Goal: Obtain resource: Download file/media

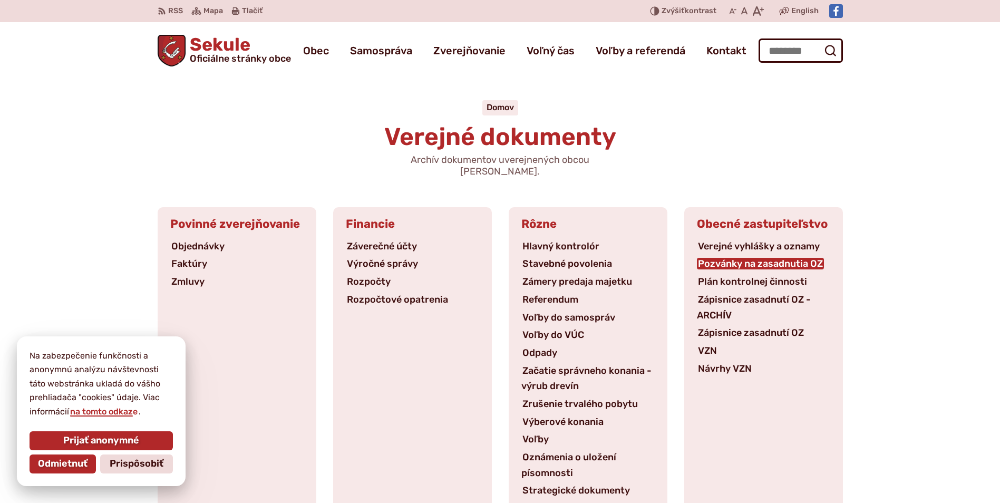
drag, startPoint x: 753, startPoint y: 245, endPoint x: 753, endPoint y: 251, distance: 5.8
click at [753, 256] on li "Pozvánky na zasadnutia OZ" at bounding box center [763, 264] width 133 height 16
click at [753, 258] on link "Pozvánky na zasadnutia OZ" at bounding box center [760, 264] width 127 height 12
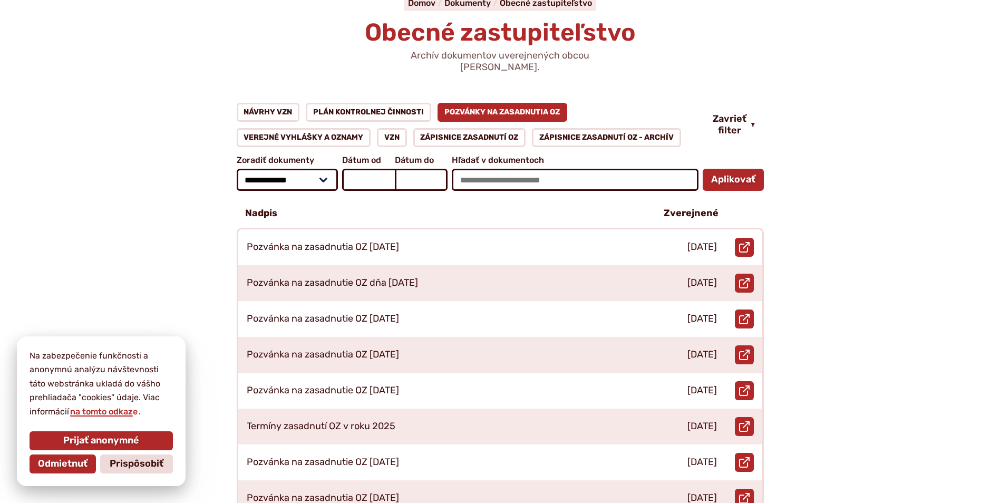
scroll to position [105, 0]
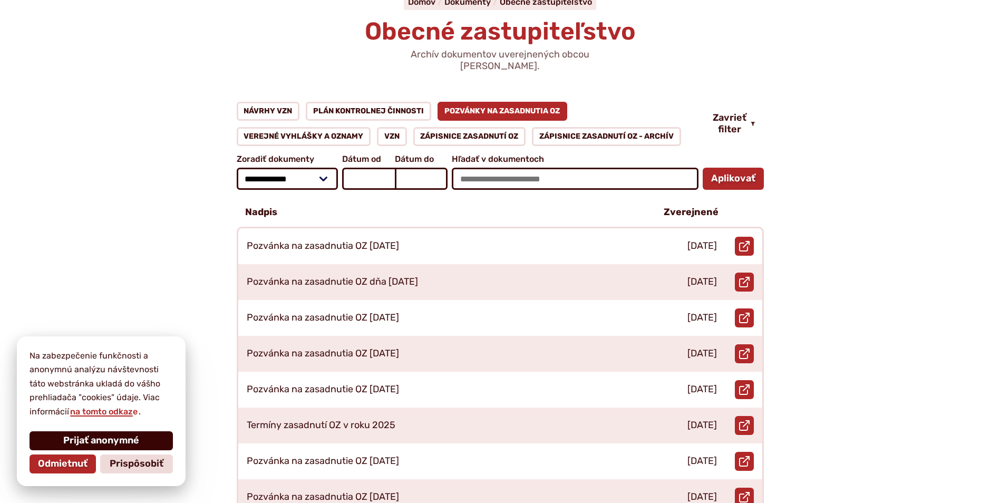
click at [89, 439] on span "Prijať anonymné" at bounding box center [101, 441] width 76 height 12
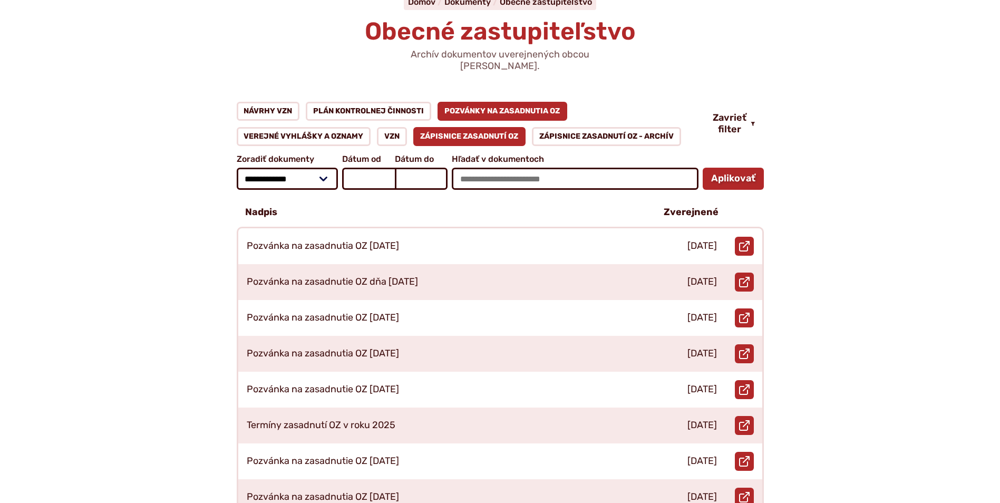
click at [493, 127] on link "Zápisnice zasadnutí OZ" at bounding box center [469, 136] width 113 height 19
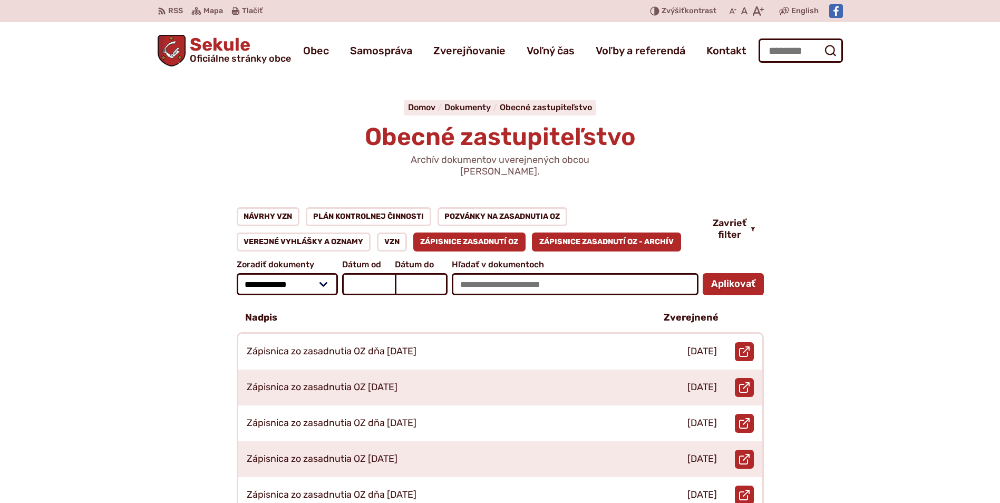
click at [548, 232] on link "Zápisnice zasadnutí OZ - ARCHÍV" at bounding box center [606, 241] width 149 height 19
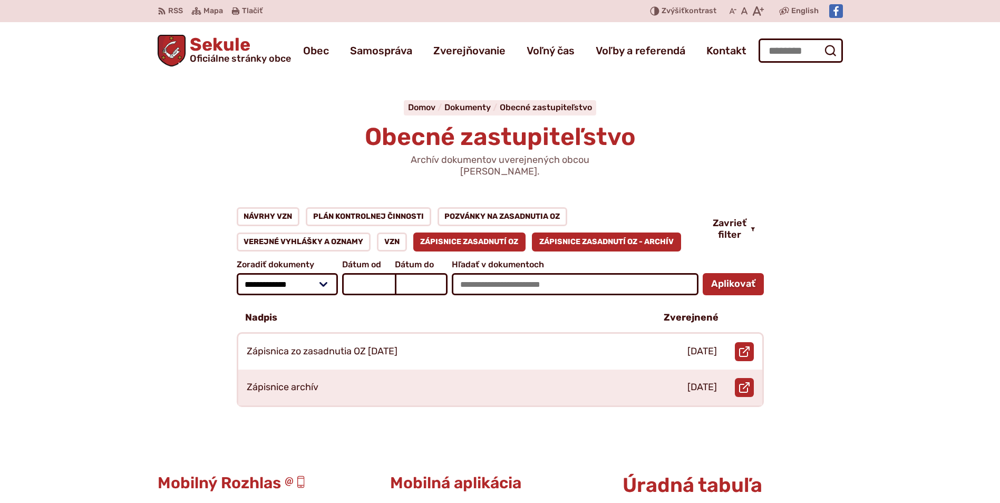
click at [453, 232] on link "Zápisnice zasadnutí OZ" at bounding box center [469, 241] width 113 height 19
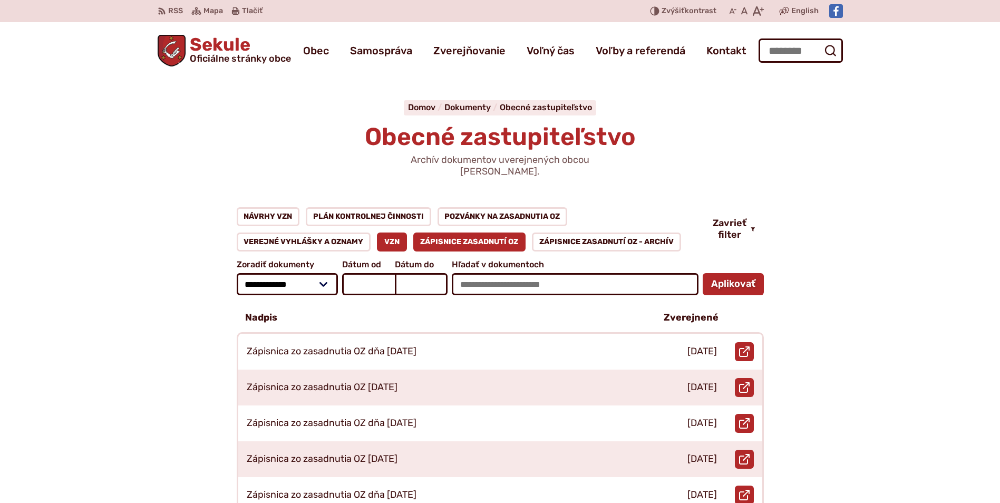
click at [395, 232] on link "VZN" at bounding box center [392, 241] width 30 height 19
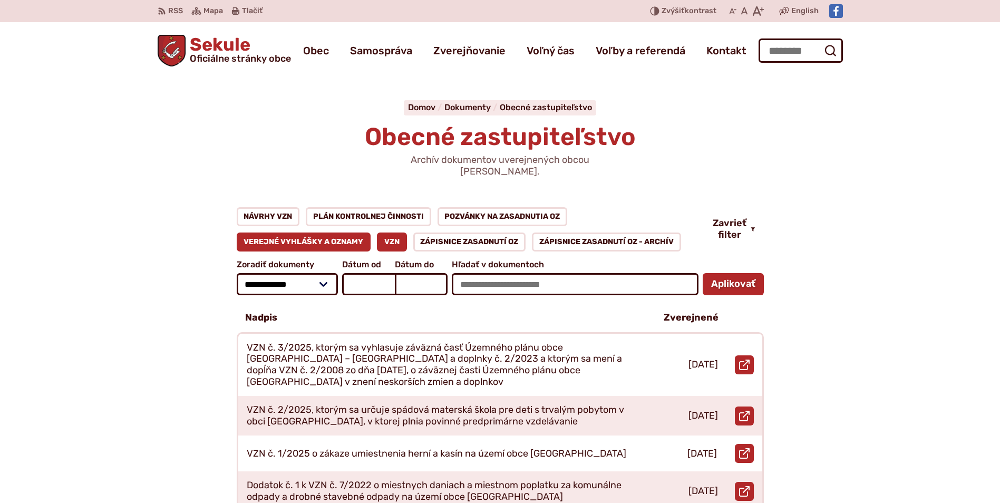
click at [298, 232] on link "Verejné vyhlášky a oznamy" at bounding box center [304, 241] width 134 height 19
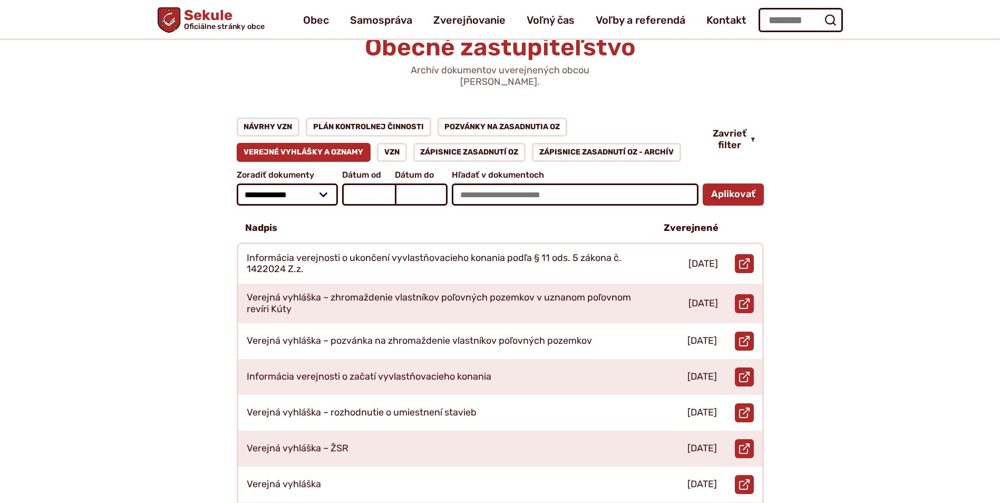
scroll to position [53, 0]
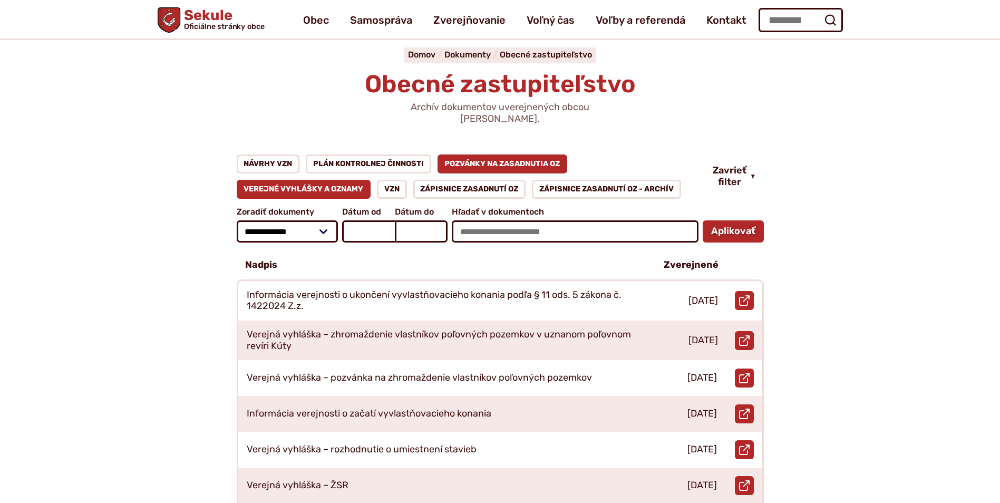
click at [481, 154] on link "Pozvánky na zasadnutia OZ" at bounding box center [502, 163] width 130 height 19
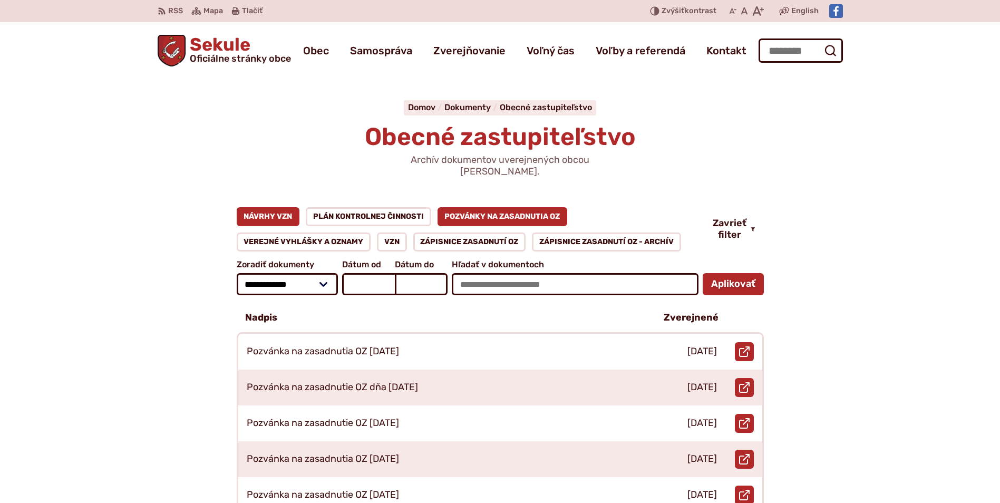
click at [279, 207] on link "Návrhy VZN" at bounding box center [268, 216] width 63 height 19
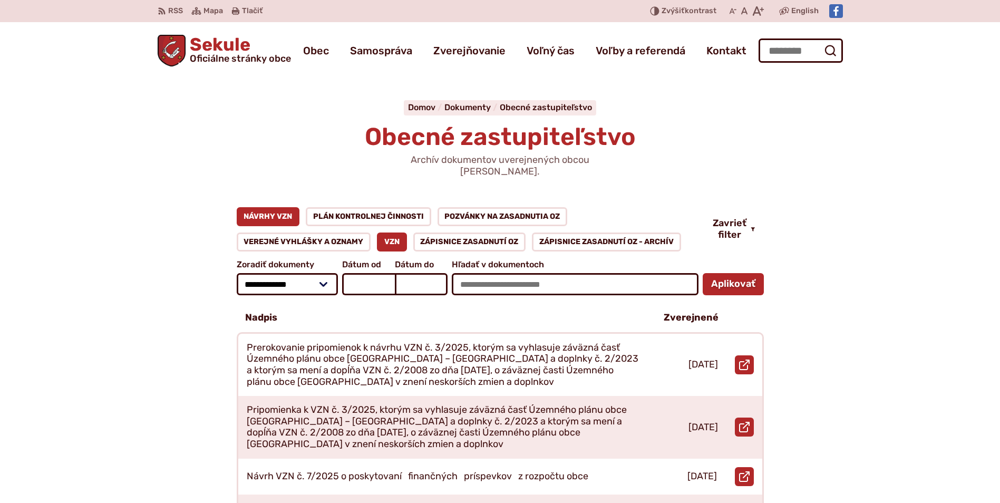
click at [401, 232] on link "VZN" at bounding box center [392, 241] width 30 height 19
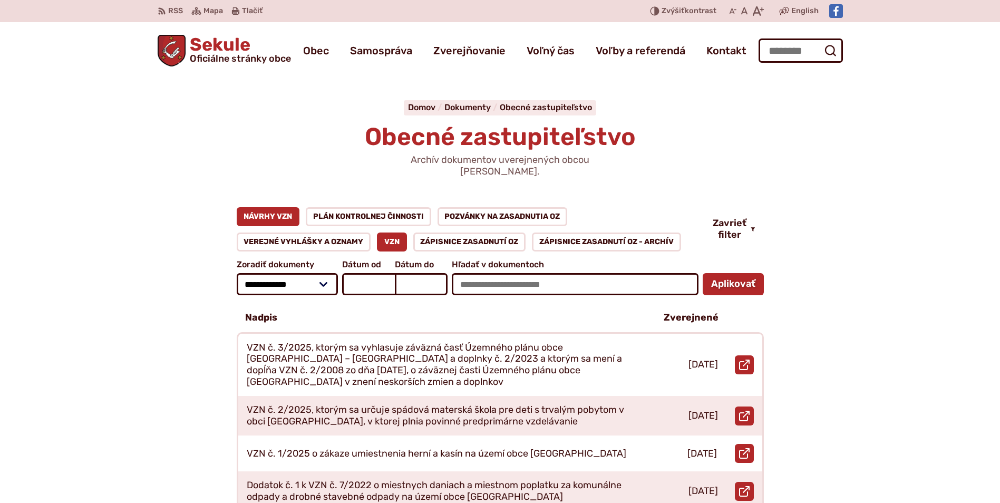
click at [256, 211] on link "Návrhy VZN" at bounding box center [268, 216] width 63 height 19
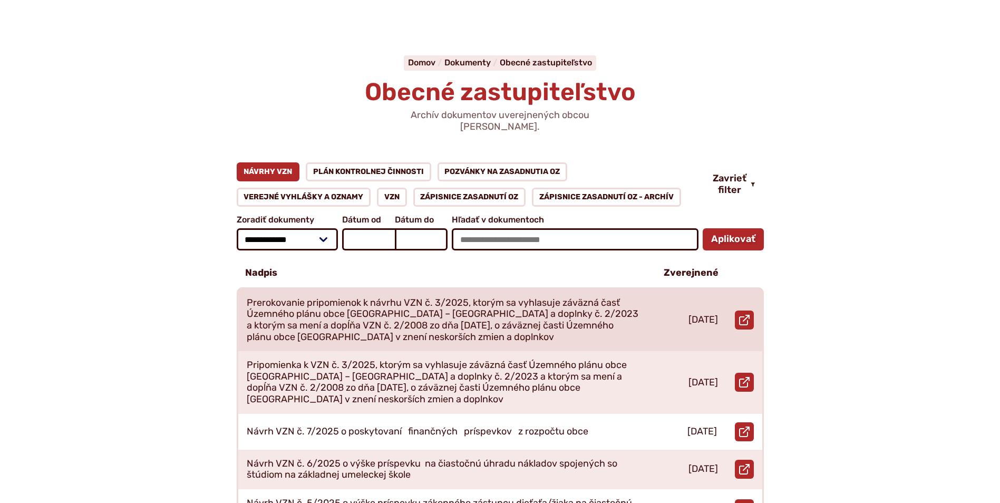
scroll to position [105, 0]
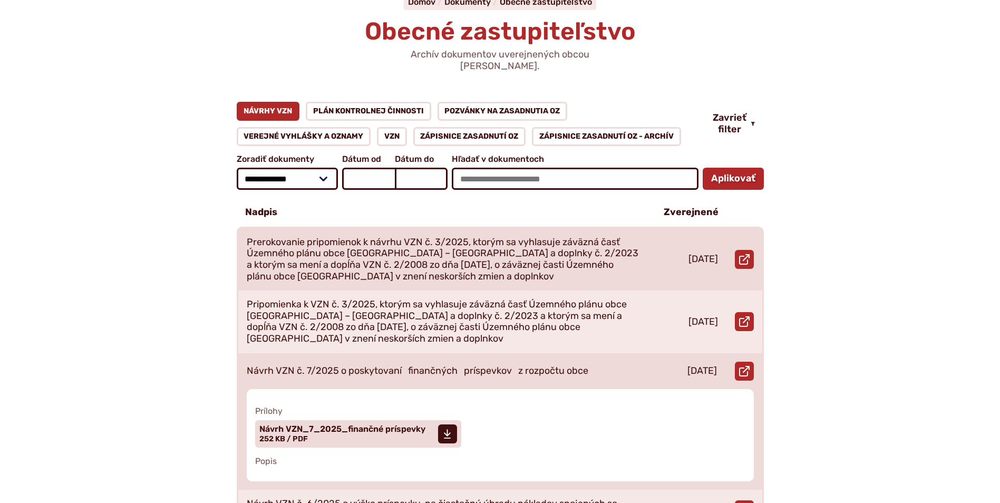
click at [400, 365] on p "Návrh VZN č. 7/2025 o poskytovaní finančných príspevkov z rozpočtu obce" at bounding box center [417, 371] width 341 height 12
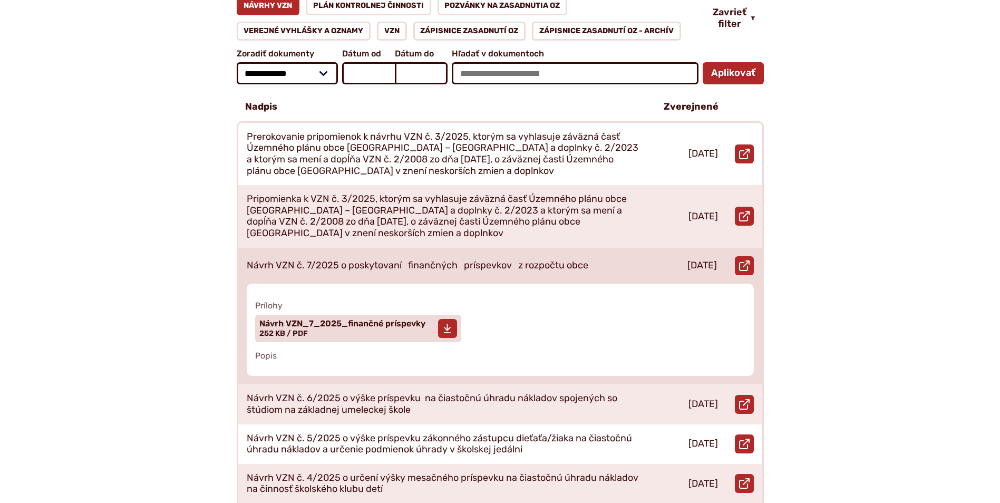
click at [383, 318] on span "Návrh VZN_7_2025_finančné príspevky Veľkosť a typ súboru 252 KB / PDF" at bounding box center [342, 328] width 166 height 26
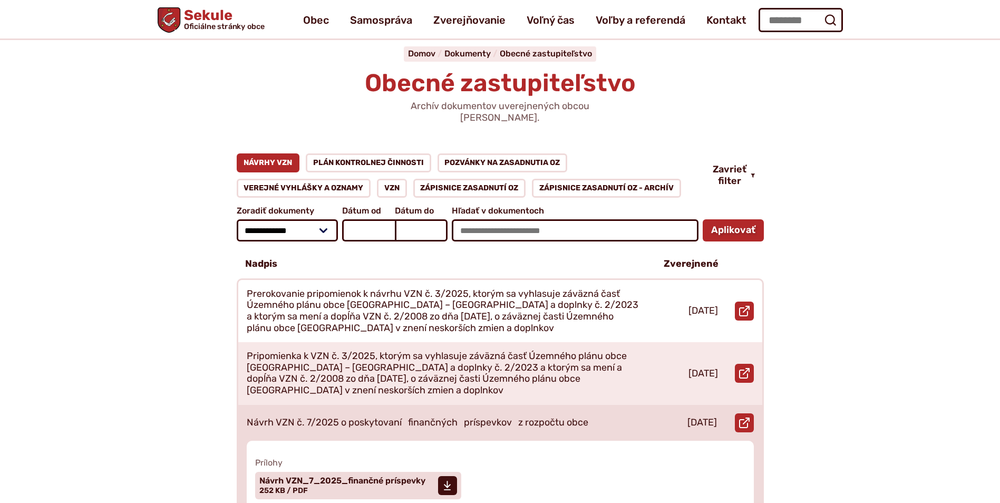
scroll to position [53, 0]
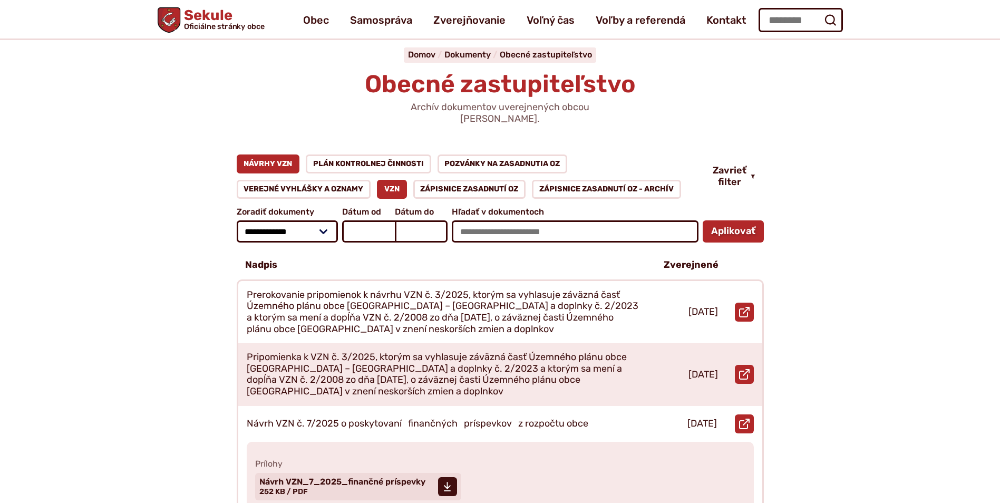
click at [398, 180] on link "VZN" at bounding box center [392, 189] width 30 height 19
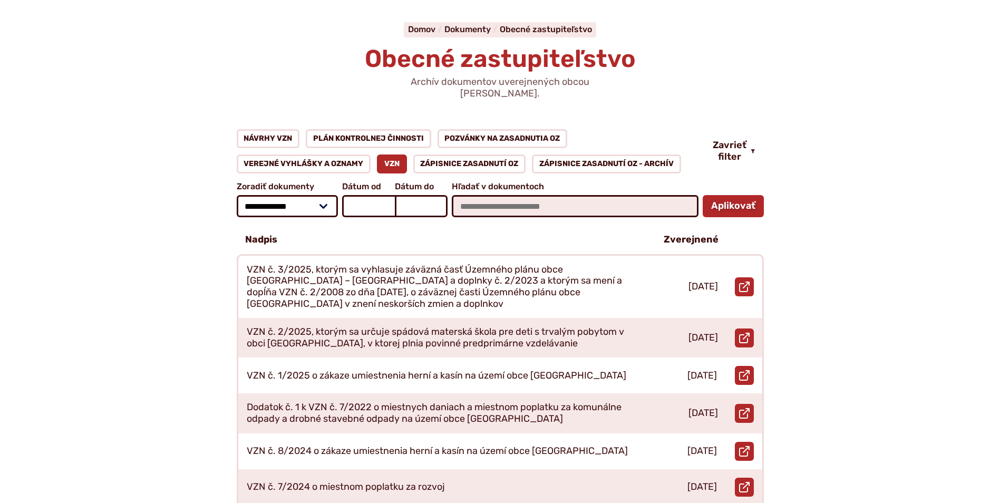
scroll to position [105, 0]
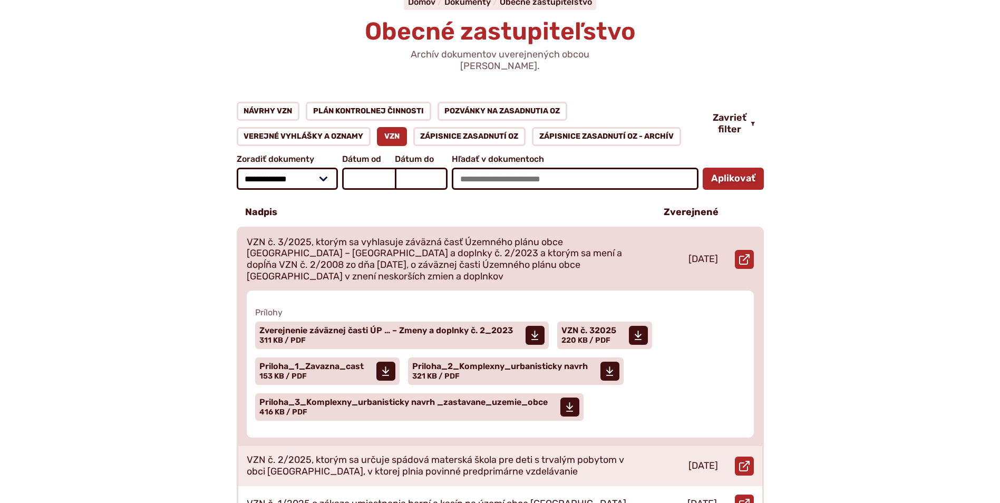
click at [457, 243] on p "VZN č. 3/2025, ktorým sa vyhlasuje záväzná časť Územného plánu obce [GEOGRAPHIC…" at bounding box center [443, 259] width 392 height 45
click at [414, 326] on span "Zverejnenie záväznej časti ÚP … – Zmeny a doplnky č. 2_2023" at bounding box center [385, 330] width 253 height 8
click at [576, 336] on span "Veľkosť a typ súboru 220 KB / PDF" at bounding box center [585, 340] width 49 height 9
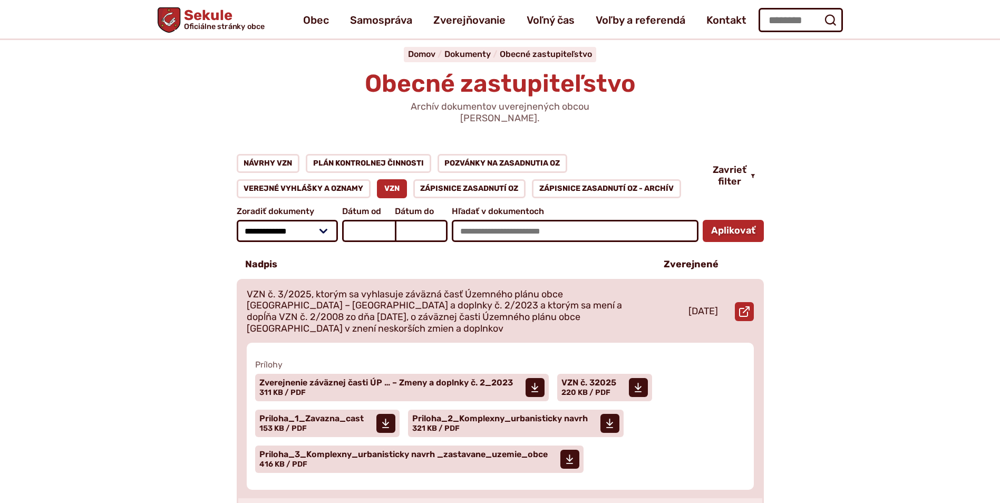
scroll to position [53, 0]
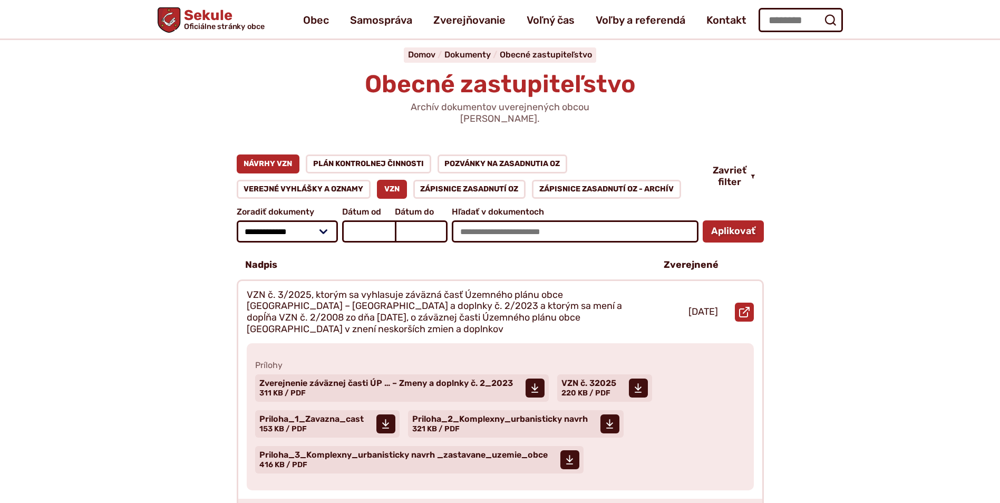
click at [288, 154] on link "Návrhy VZN" at bounding box center [268, 163] width 63 height 19
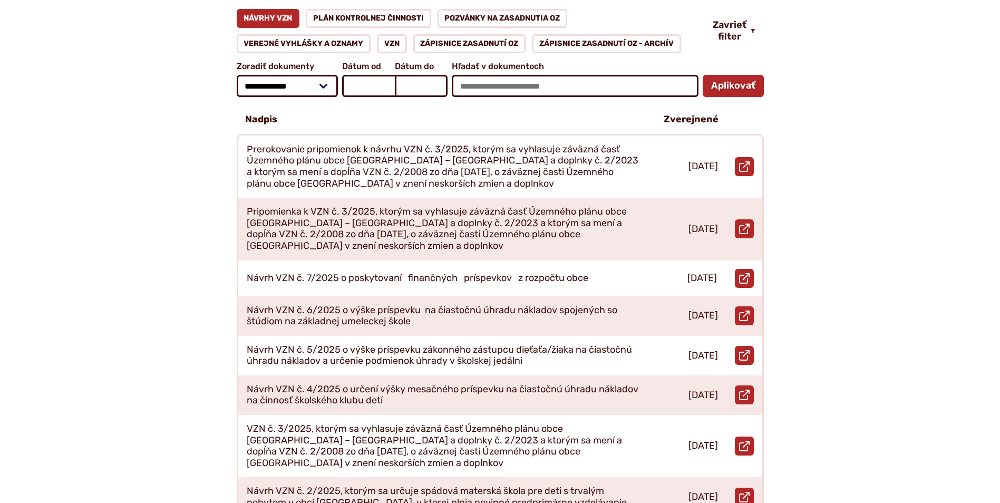
scroll to position [211, 0]
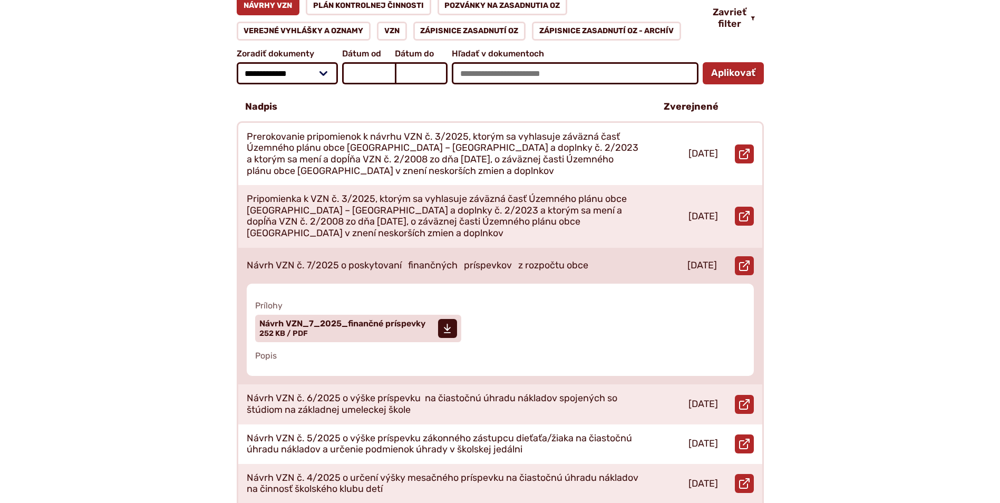
click at [411, 260] on p "Návrh VZN č. 7/2025 o poskytovaní finančných príspevkov z rozpočtu obce" at bounding box center [417, 266] width 341 height 12
click at [393, 319] on span "Návrh VZN_7_2025_finančné príspevky" at bounding box center [342, 323] width 166 height 8
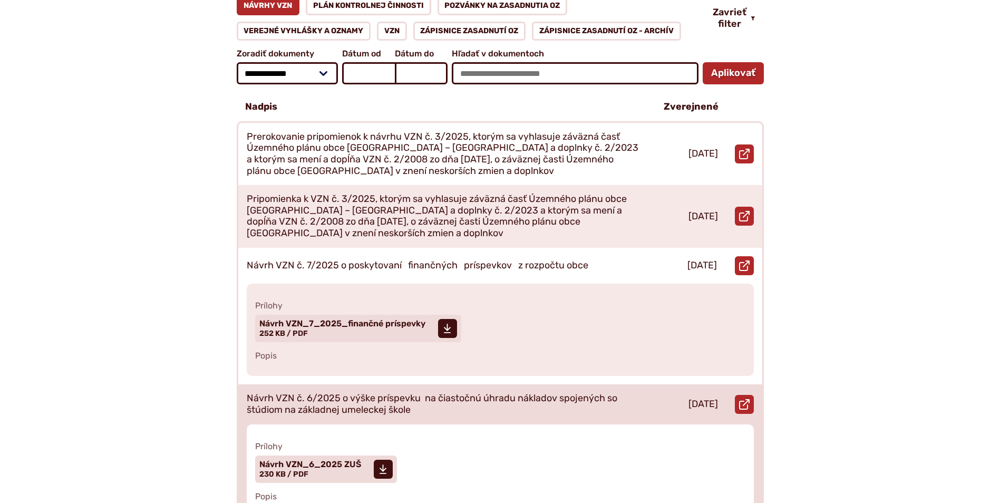
click at [348, 393] on p "Návrh VZN č. 6/2025 o výške príspevku na čiastočnú úhradu nákladov spojených so…" at bounding box center [443, 404] width 392 height 23
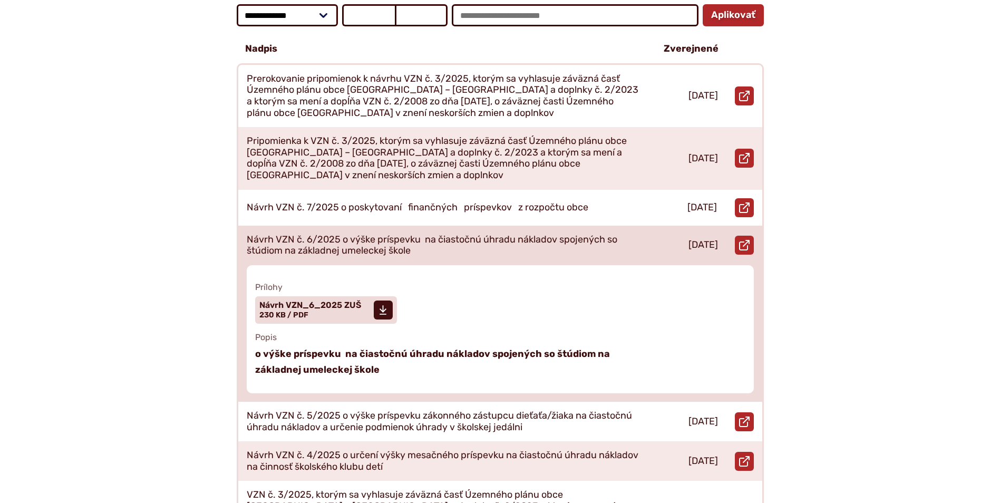
scroll to position [369, 0]
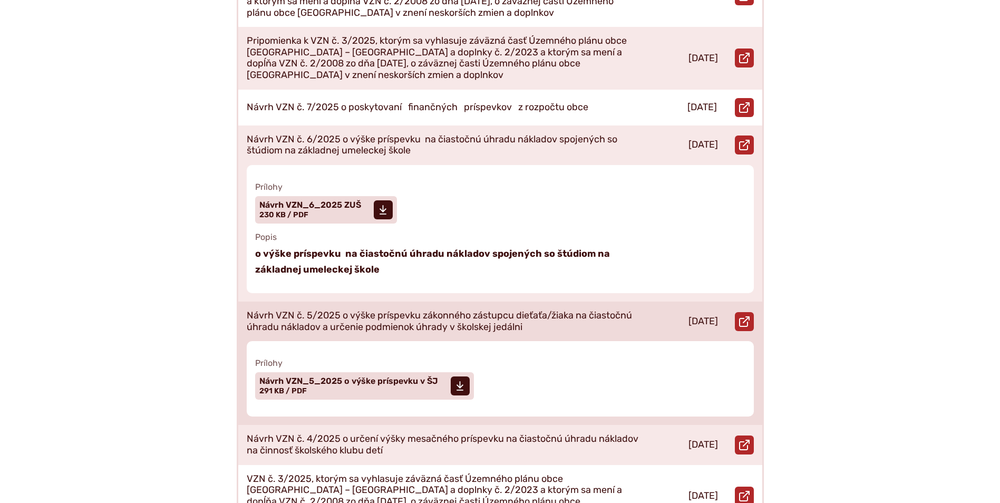
click at [386, 310] on p "Návrh VZN č. 5/2025 o výške príspevku zákonného zástupcu dieťaťa/žiaka na čiast…" at bounding box center [443, 321] width 392 height 23
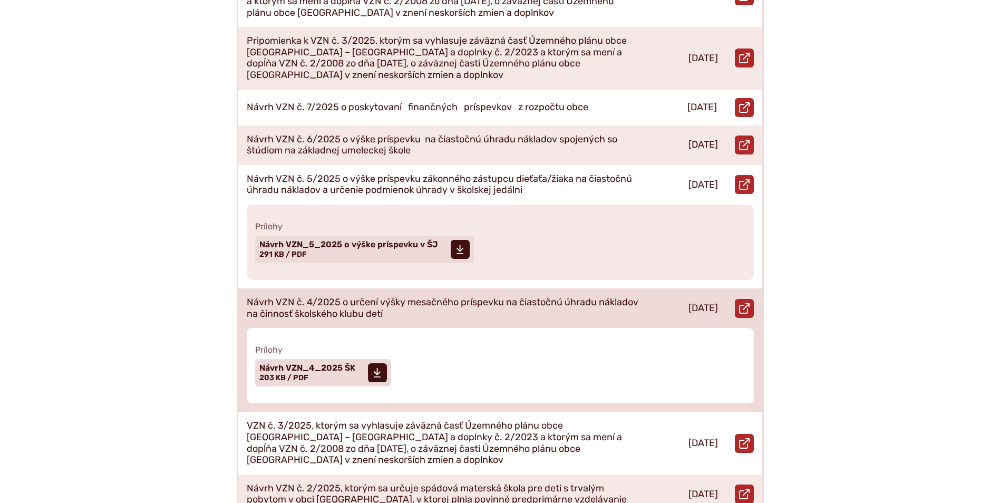
click at [395, 297] on p "Návrh VZN č. 4/2025 o určení výšky mesačného príspevku na čiastočnú úhradu nákl…" at bounding box center [443, 308] width 392 height 23
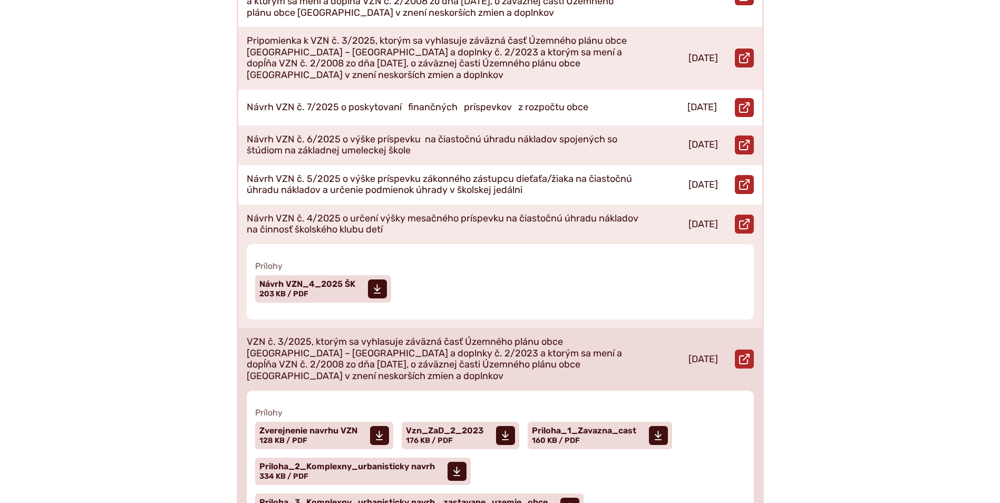
click at [360, 336] on p "VZN č. 3/2025, ktorým sa vyhlasuje záväzná časť Územného plánu obce [GEOGRAPHIC…" at bounding box center [443, 358] width 392 height 45
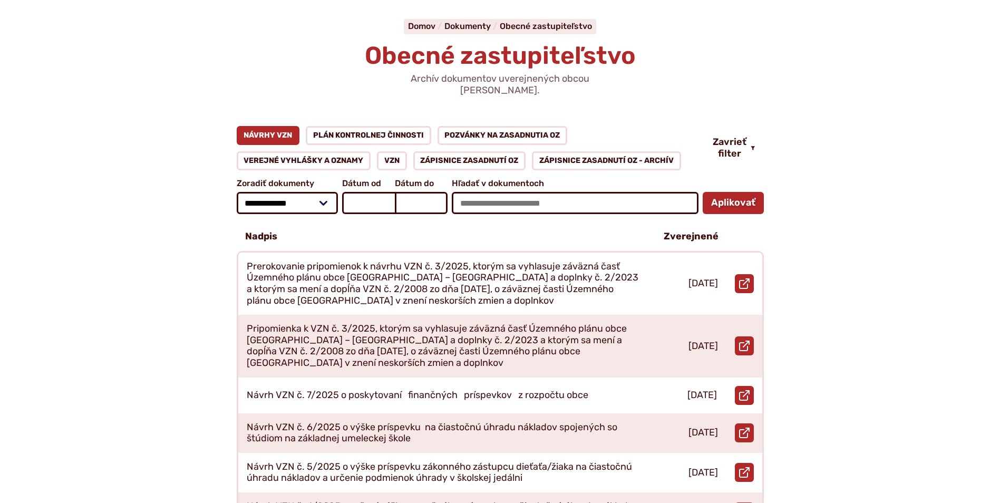
scroll to position [0, 0]
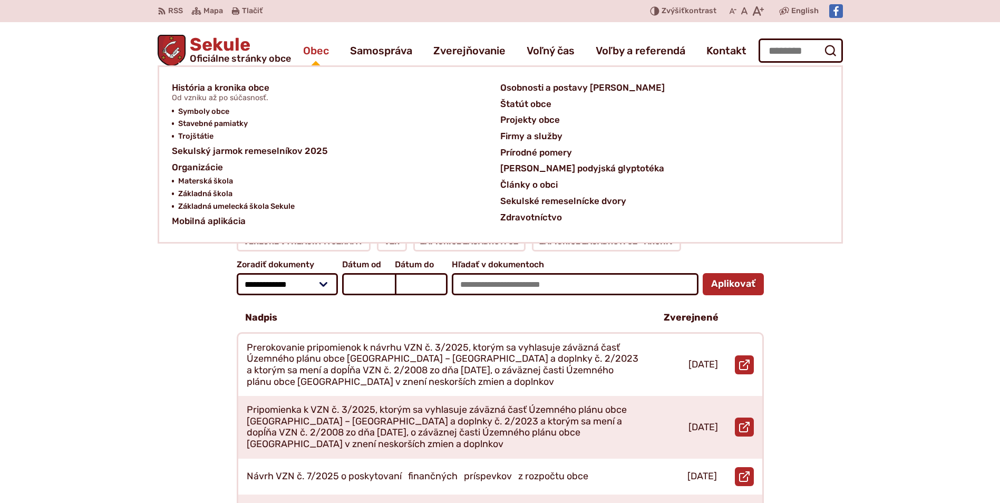
click at [309, 47] on span "Obec" at bounding box center [316, 51] width 26 height 30
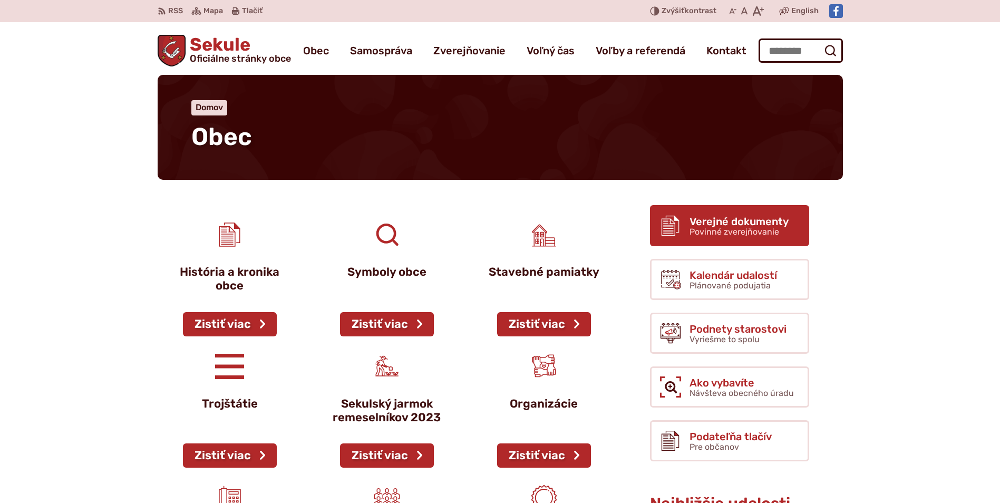
click at [714, 234] on span "Povinné zverejňovanie" at bounding box center [734, 232] width 90 height 10
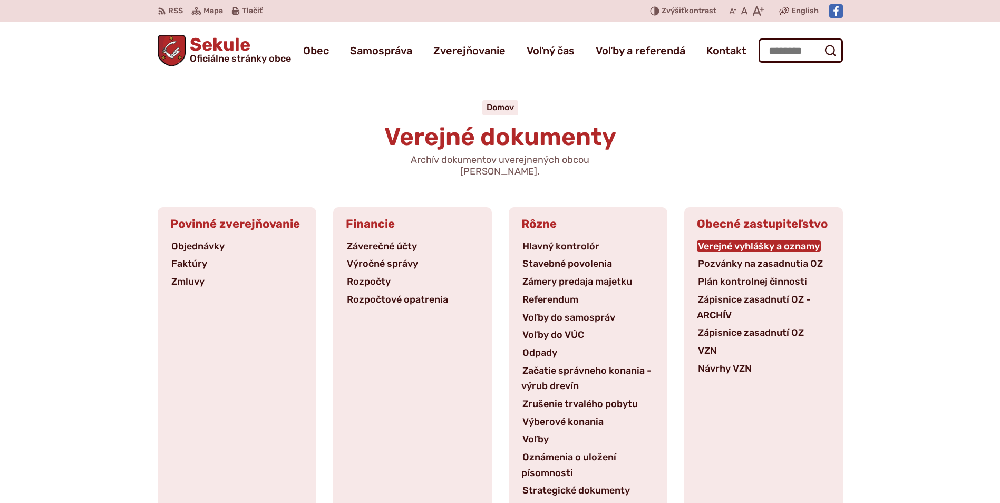
click at [749, 240] on link "Verejné vyhlášky a oznamy" at bounding box center [759, 246] width 124 height 12
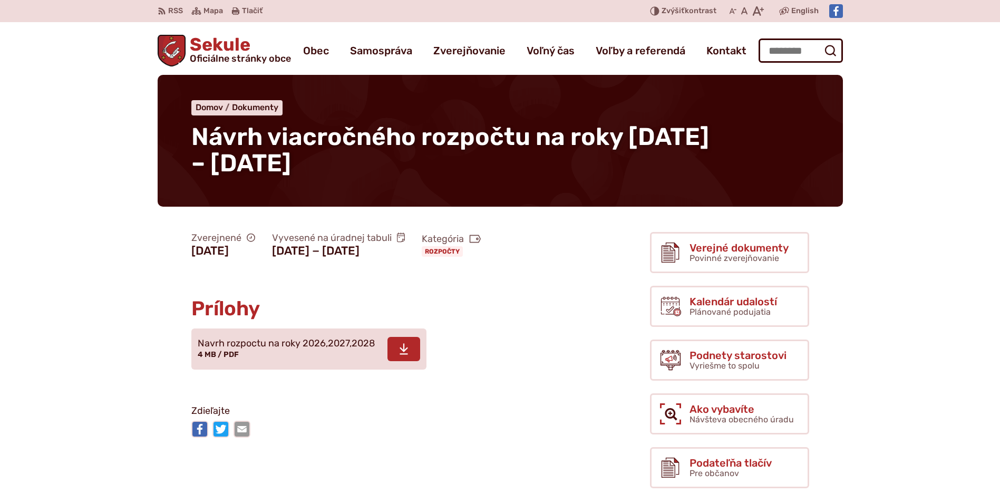
click at [269, 364] on span "Navrh rozpoctu na roky 2026,2027,2028 4 MB / PDF" at bounding box center [286, 349] width 177 height 30
